Goal: Information Seeking & Learning: Understand process/instructions

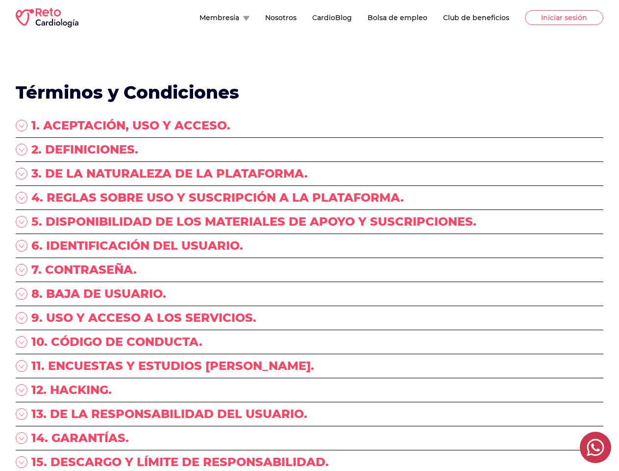
click at [310, 235] on div "5. DISPONIBILIDAD DE LOS MATERIALES DE APOYO Y SUSCRIPCIONES." at bounding box center [310, 226] width 588 height 24
click at [200, 18] on button "Membresía" at bounding box center [225, 18] width 50 height 10
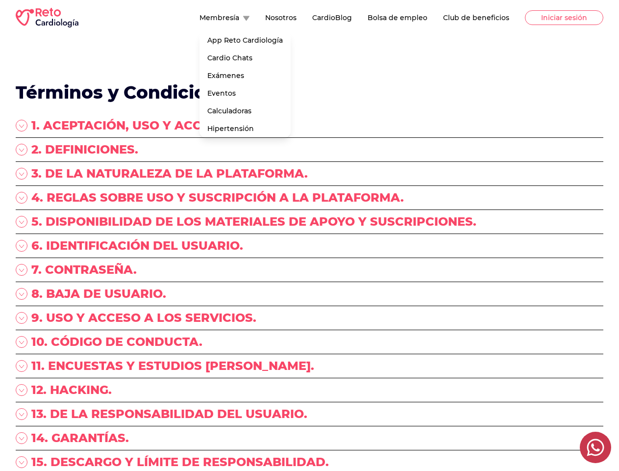
click at [310, 128] on div "1. ACEPTACIÓN, USO Y ACCESO." at bounding box center [310, 128] width 588 height 20
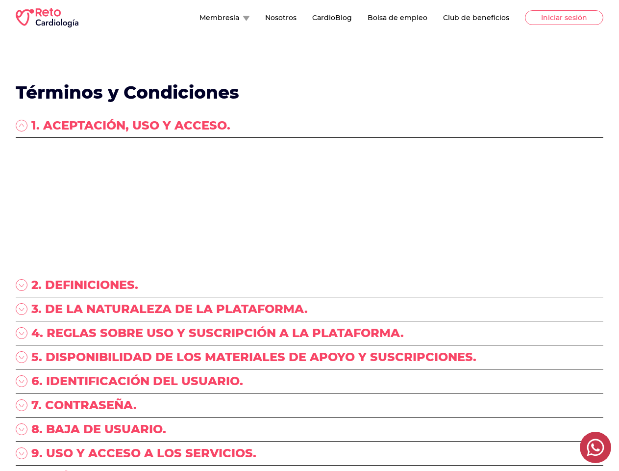
click at [310, 152] on p "“RETO ENARM, S.A. DE C.V.”, (en lo sucesivo “RETO Cardiología”) con Registro Fe…" at bounding box center [310, 161] width 588 height 39
click at [310, 176] on p "“RETO ENARM, S.A. DE C.V.”, (en lo sucesivo “RETO Cardiología”) con Registro Fe…" at bounding box center [310, 161] width 588 height 39
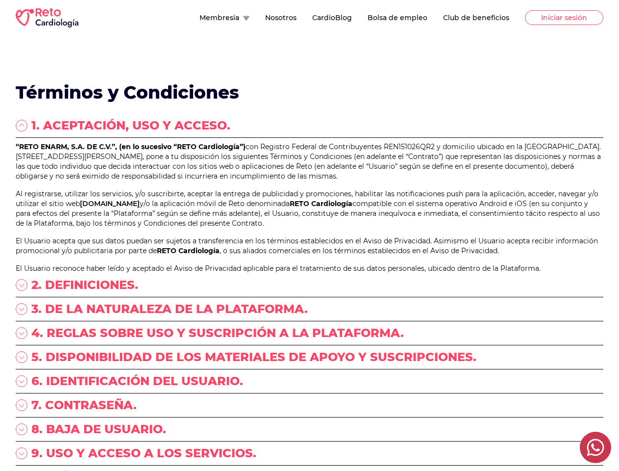
click at [310, 181] on p "“RETO ENARM, S.A. DE C.V.”, (en lo sucesivo “RETO Cardiología”) con Registro Fe…" at bounding box center [310, 161] width 588 height 39
click at [140, 208] on link "[DOMAIN_NAME]" at bounding box center [110, 203] width 60 height 9
click at [310, 228] on p "Al registrarse, utilizar los servicios, y/o suscribirte, aceptar la entrega de …" at bounding box center [310, 208] width 588 height 39
click at [310, 272] on div "“RETO ENARM, S.A. DE C.V.”, (en lo sucesivo “RETO Cardiología”) con Registro Fe…" at bounding box center [310, 207] width 588 height 131
click at [310, 256] on p "El Usuario acepta que sus datos puedan ser sujetos a transferencia en los térmi…" at bounding box center [310, 246] width 588 height 20
